Goal: Task Accomplishment & Management: Manage account settings

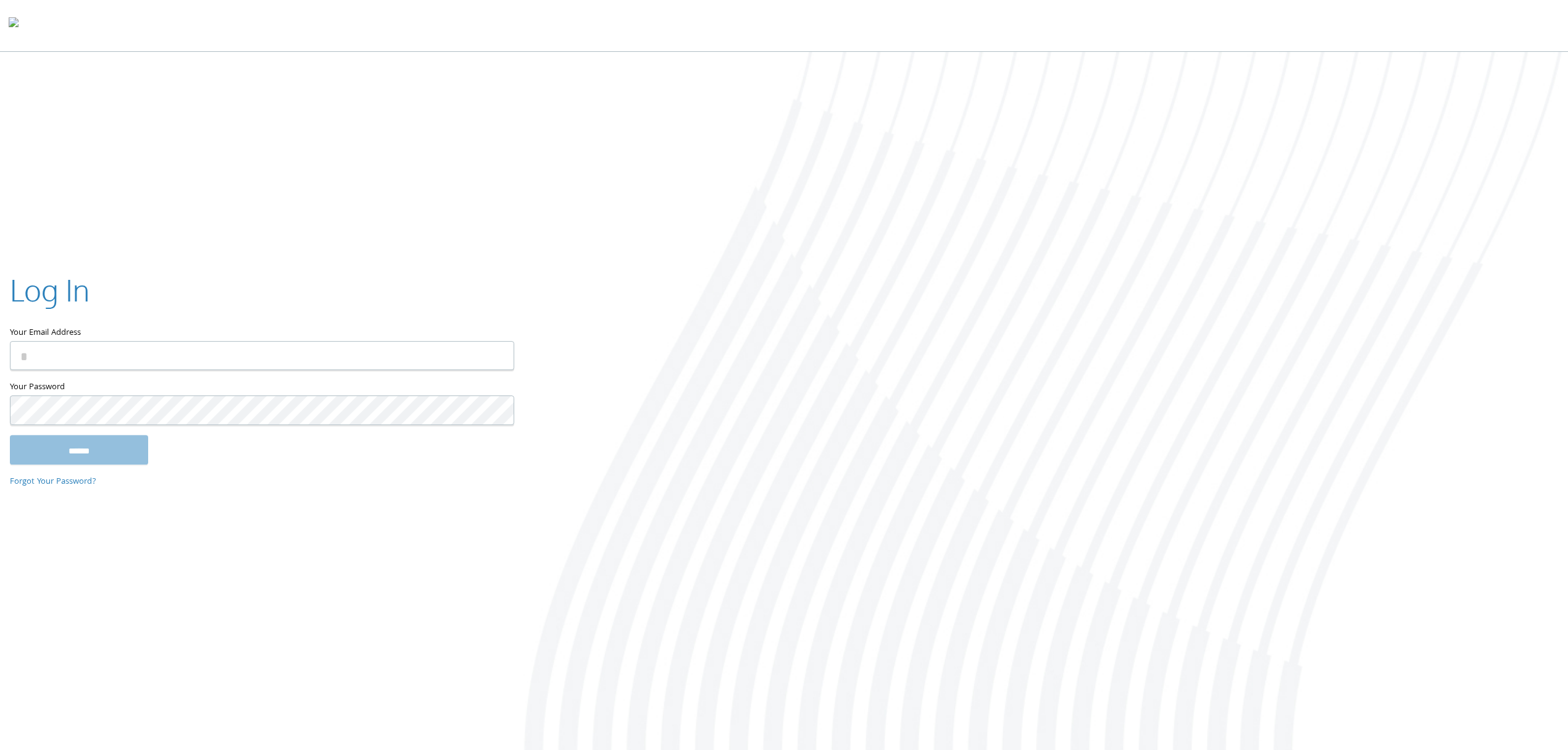
click at [104, 260] on div "Log In Your Email Address Your Password This field is required ****** Forgot Yo…" at bounding box center [261, 375] width 523 height 251
click at [101, 352] on input "Your Email Address" at bounding box center [262, 356] width 505 height 29
type input "**********"
click at [86, 442] on input "******" at bounding box center [79, 449] width 138 height 29
